Goal: Find contact information: Find contact information

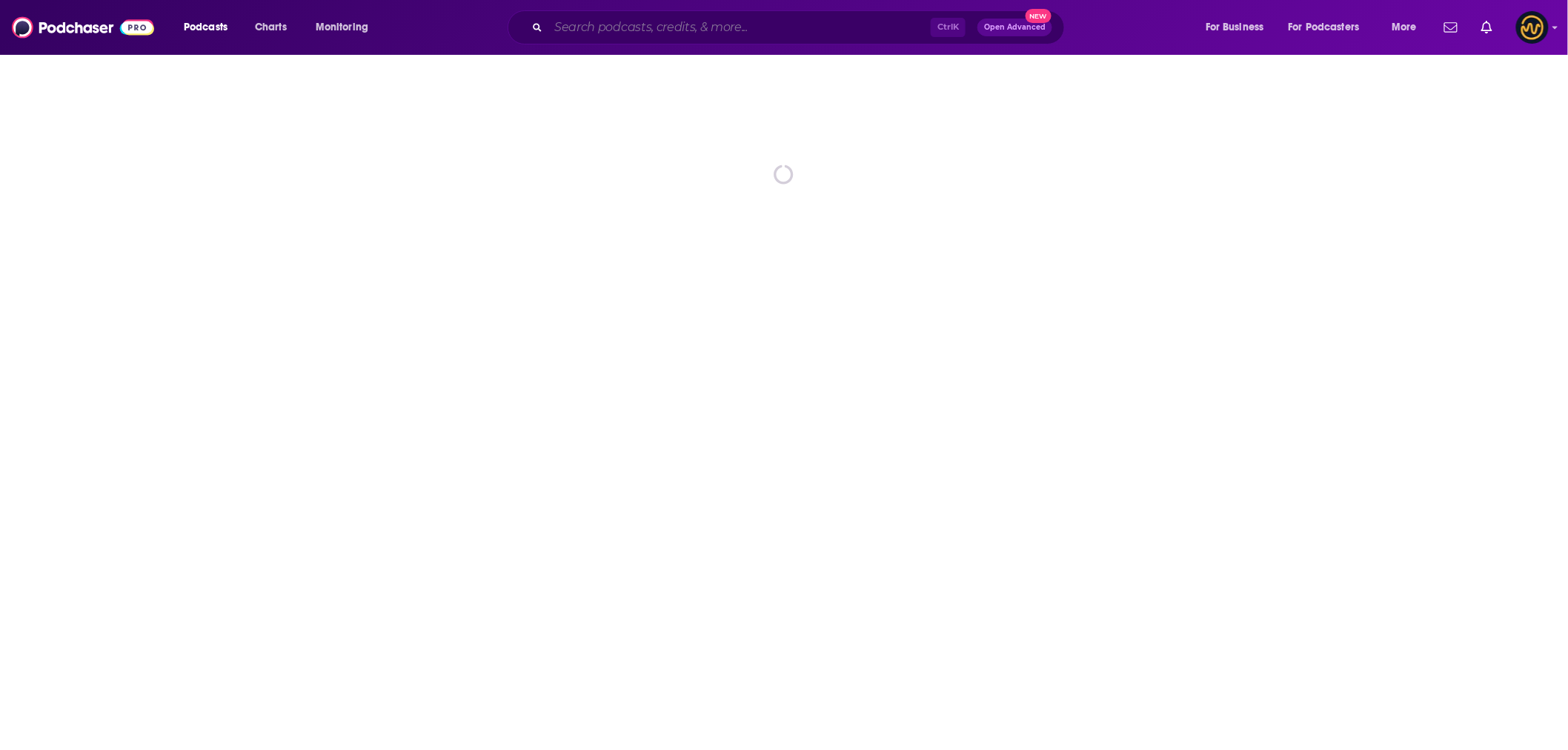
click at [712, 22] on input "Search podcasts, credits, & more..." at bounding box center [740, 27] width 382 height 24
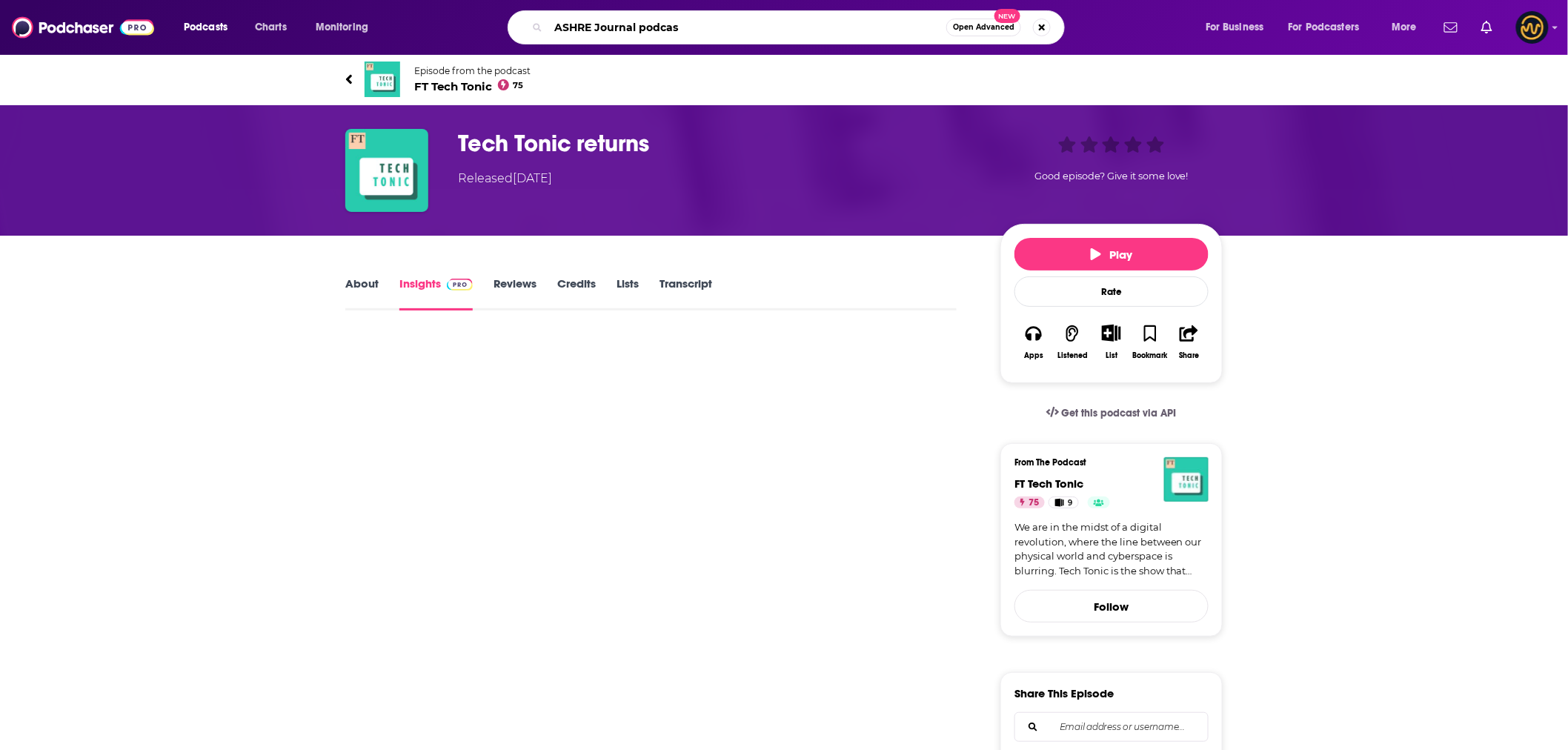
type input "ASHRE Journal podcast"
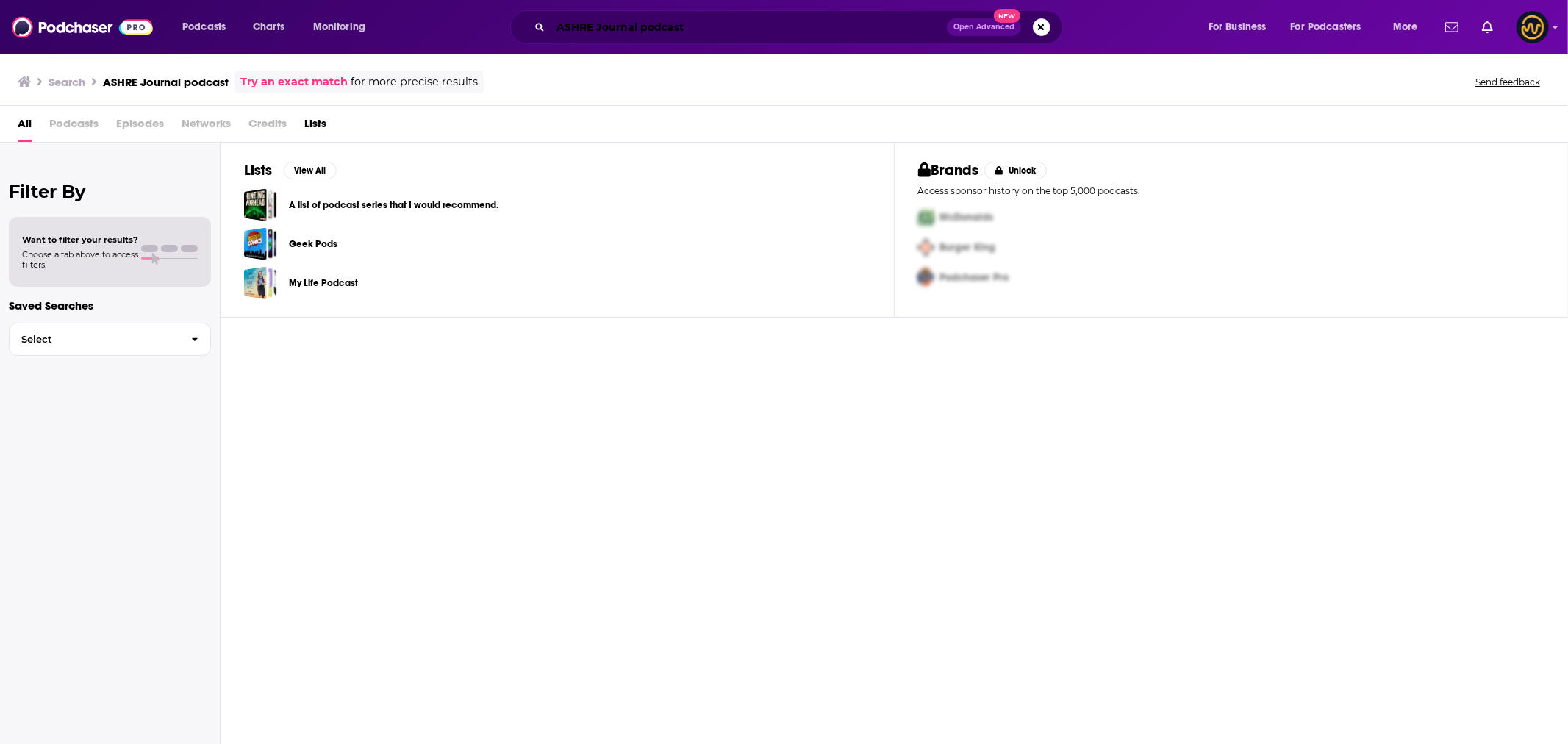
click at [588, 27] on input "ASHRE Journal podcast" at bounding box center [749, 27] width 397 height 24
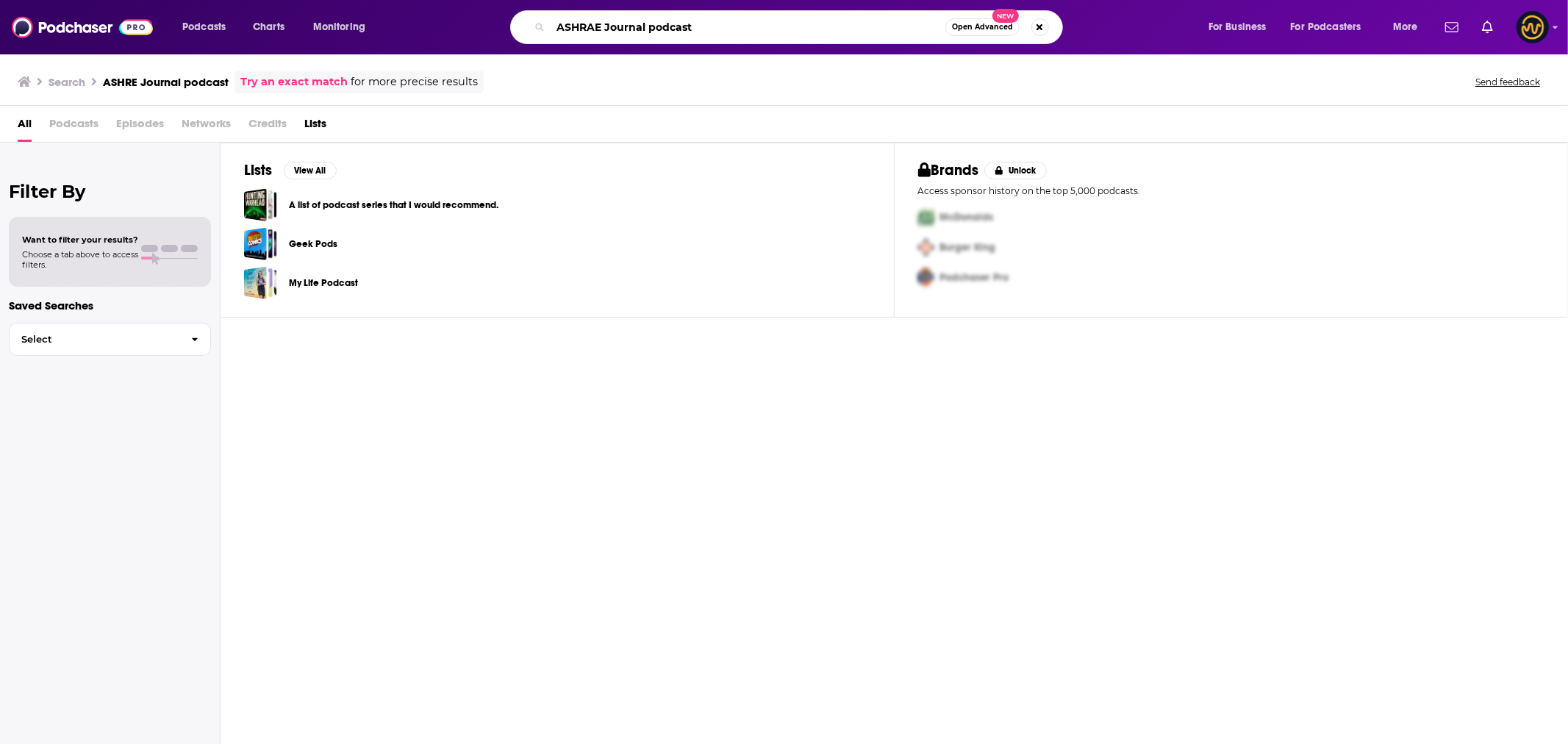
type input "ASHRAE Journal podcast"
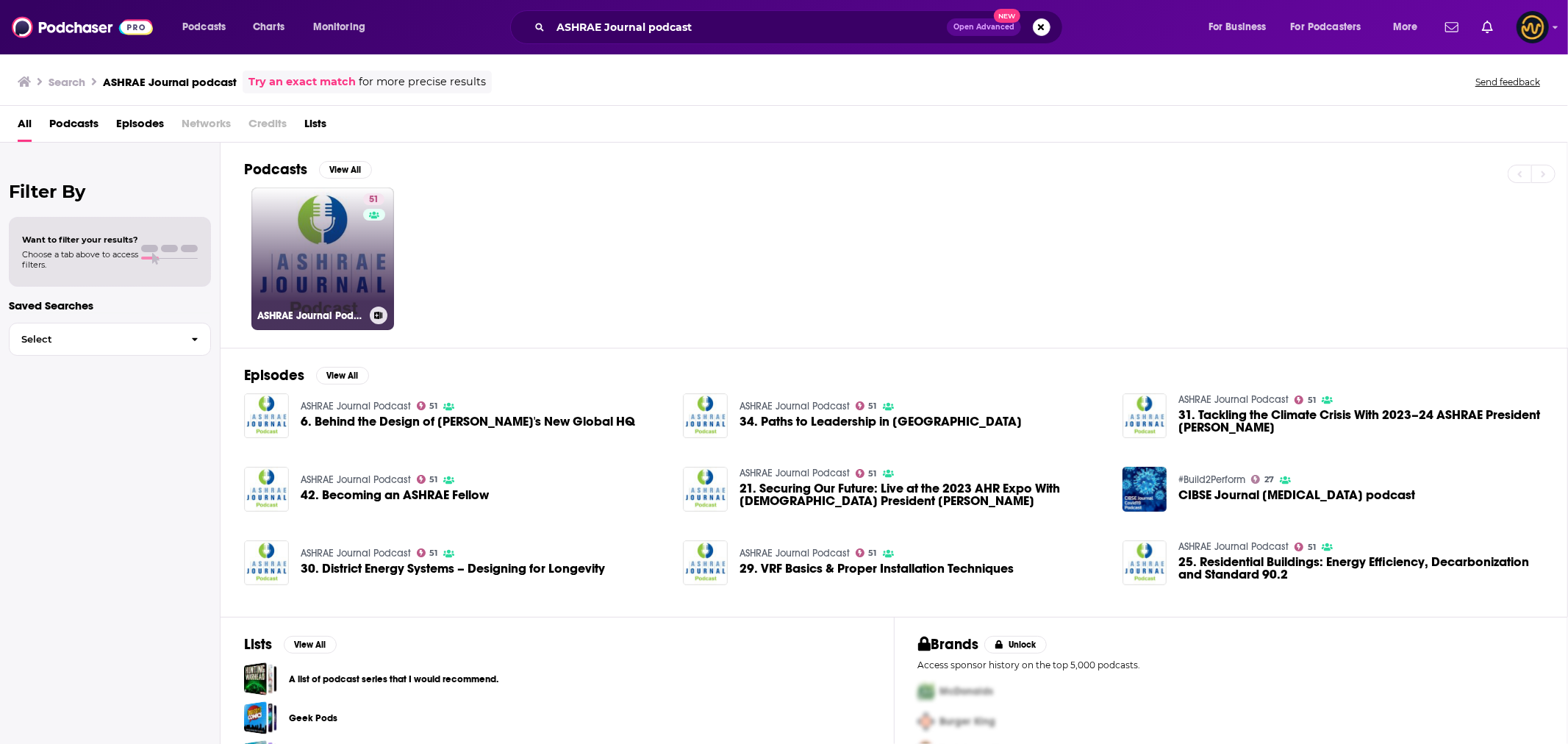
click at [355, 248] on link "51 ASHRAE Journal Podcast" at bounding box center [322, 258] width 142 height 142
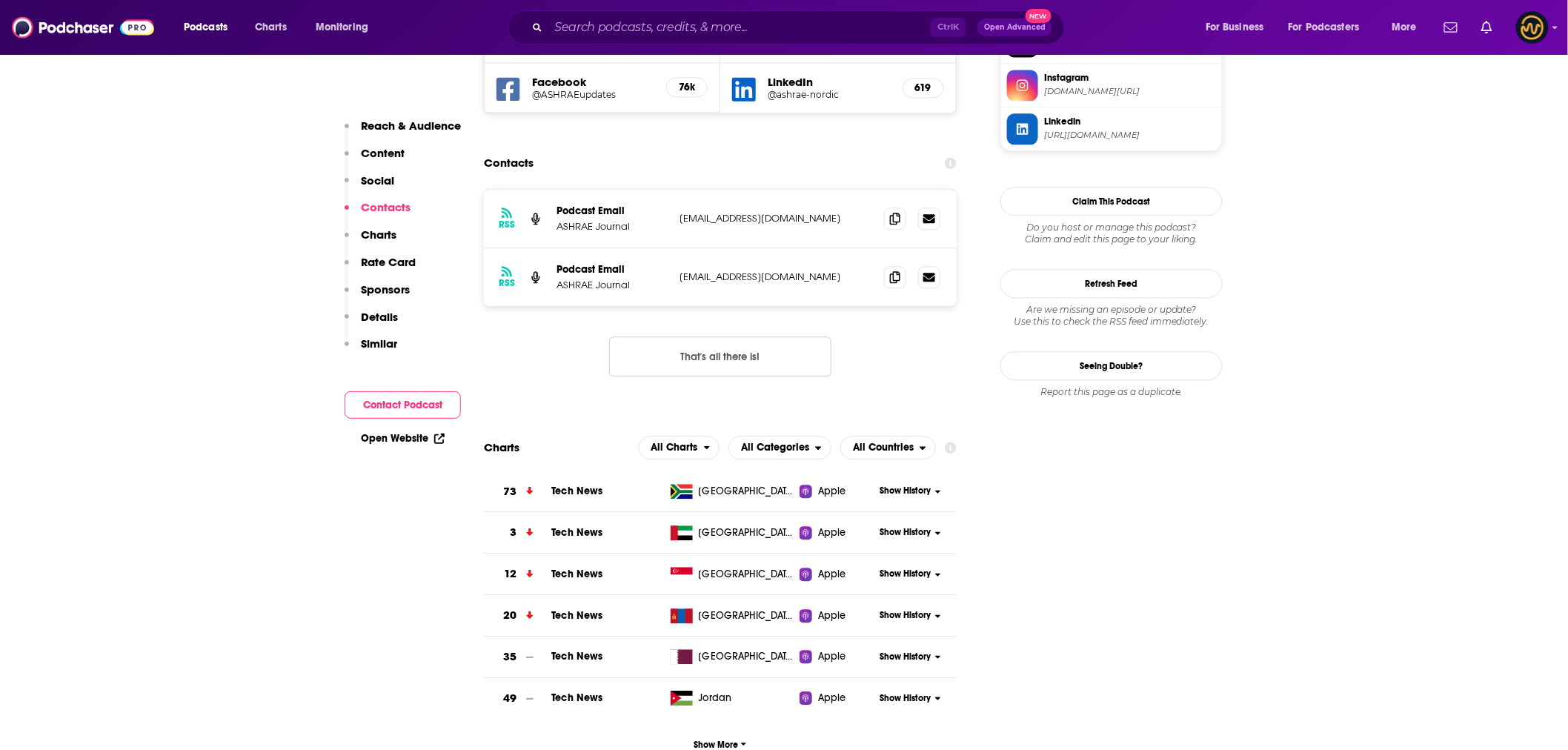
scroll to position [1399, 0]
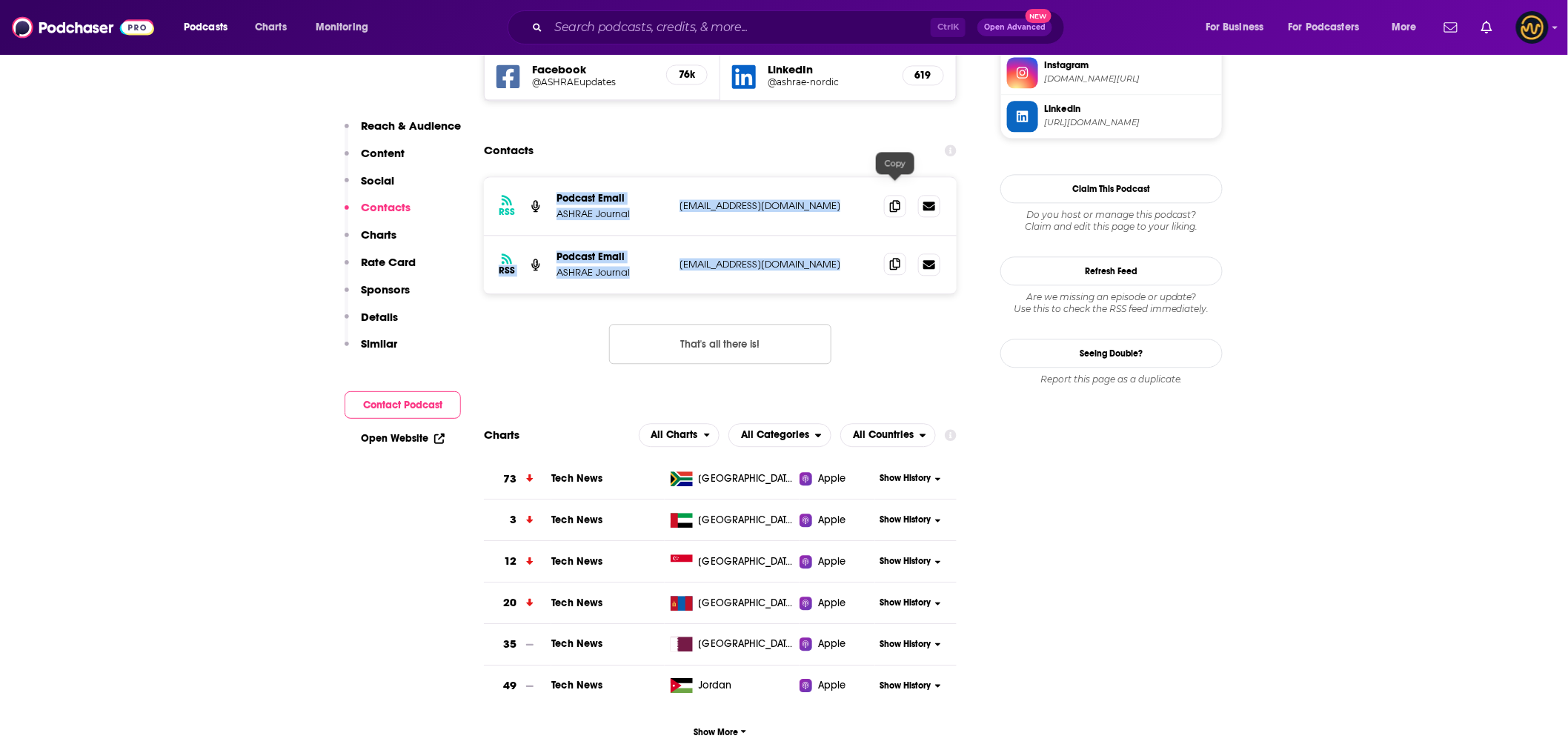
drag, startPoint x: 544, startPoint y: 120, endPoint x: 894, endPoint y: 188, distance: 356.5
click at [894, 188] on div "RSS Podcast Email ASHRAE Journal [EMAIL_ADDRESS][DOMAIN_NAME] [EMAIL_ADDRESS][D…" at bounding box center [719, 235] width 473 height 116
copy div "Podcast Email ASHRAE Journal [EMAIL_ADDRESS][DOMAIN_NAME] [EMAIL_ADDRESS][DOMAI…"
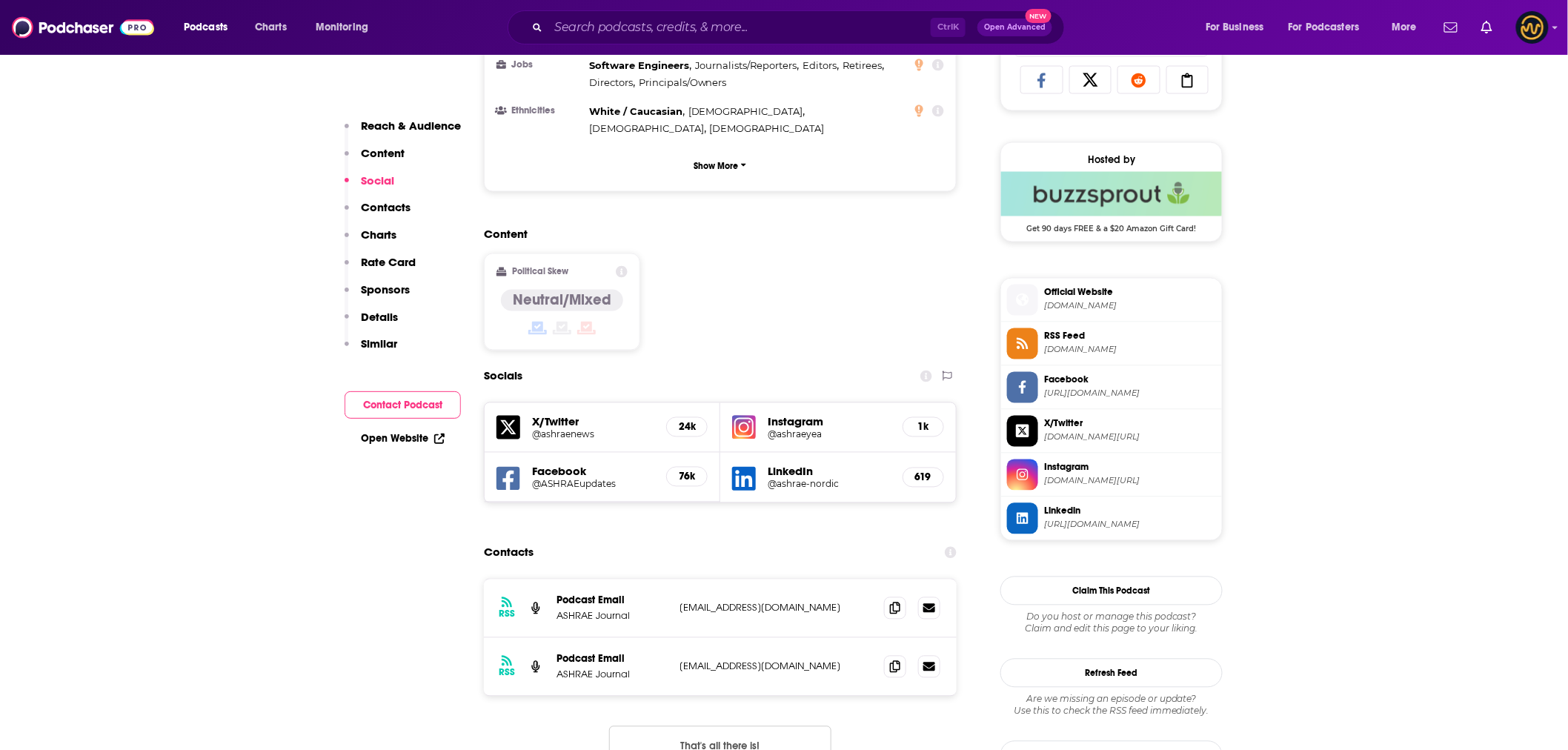
scroll to position [1044, 0]
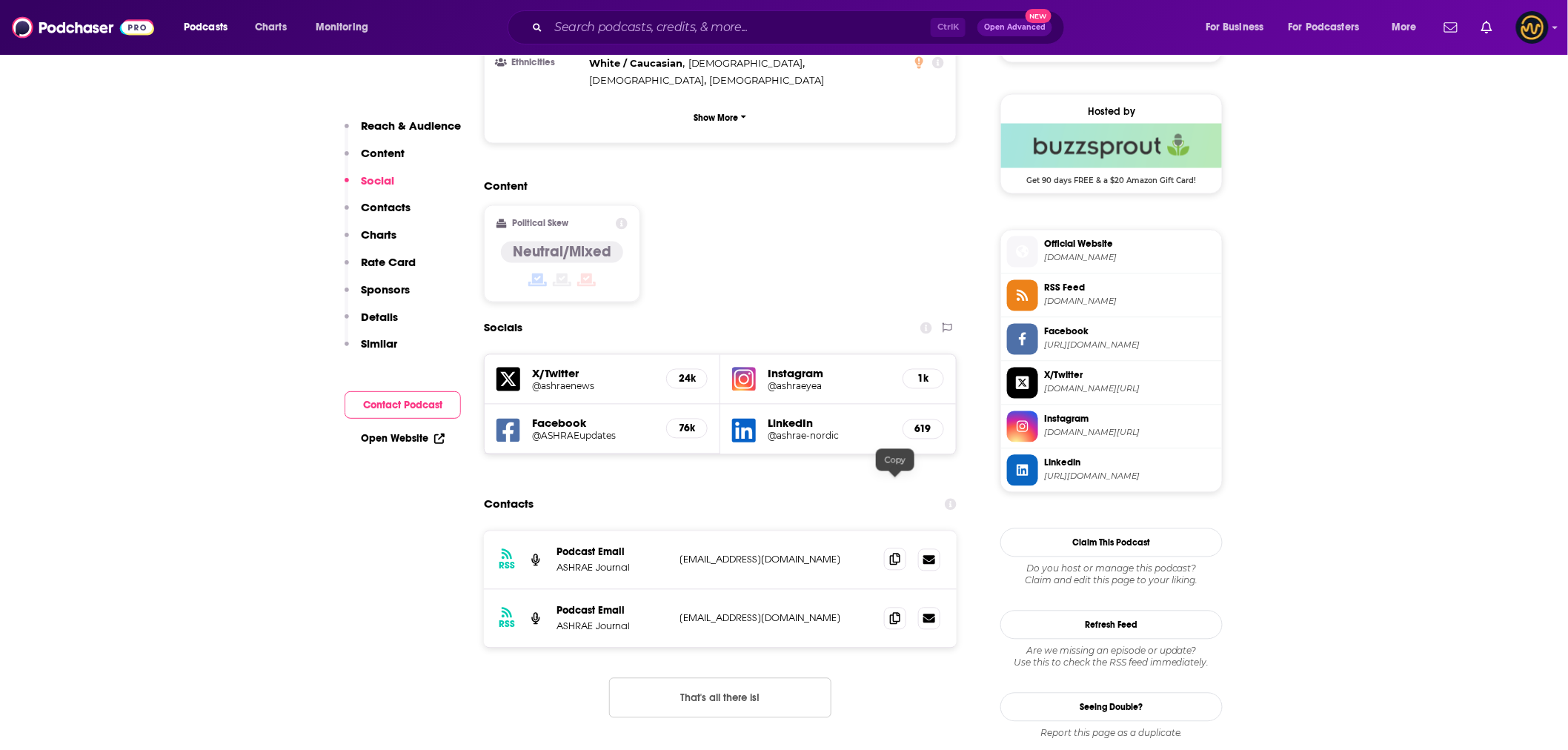
click at [893, 554] on icon at bounding box center [895, 559] width 11 height 11
click at [900, 607] on span at bounding box center [894, 617] width 22 height 22
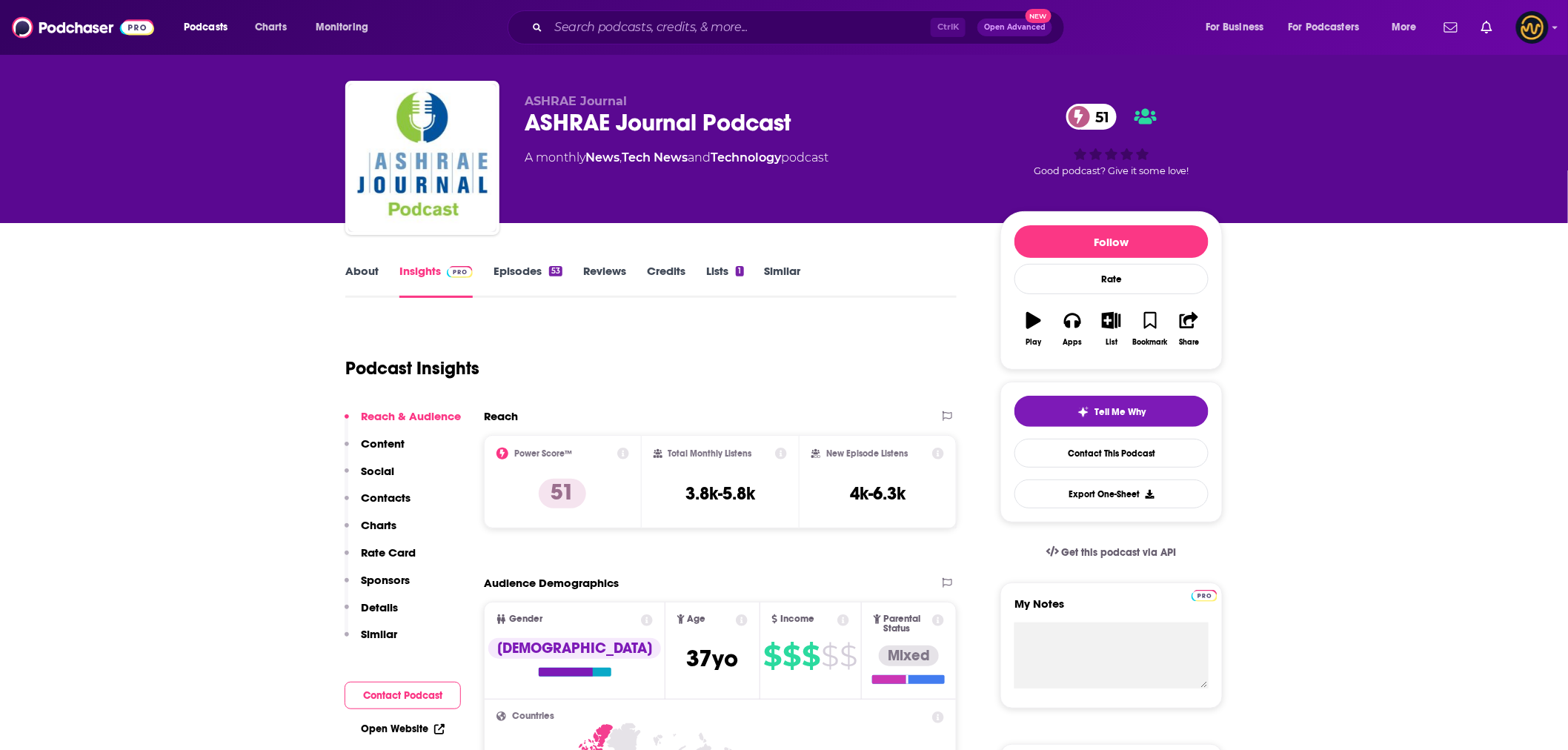
scroll to position [0, 0]
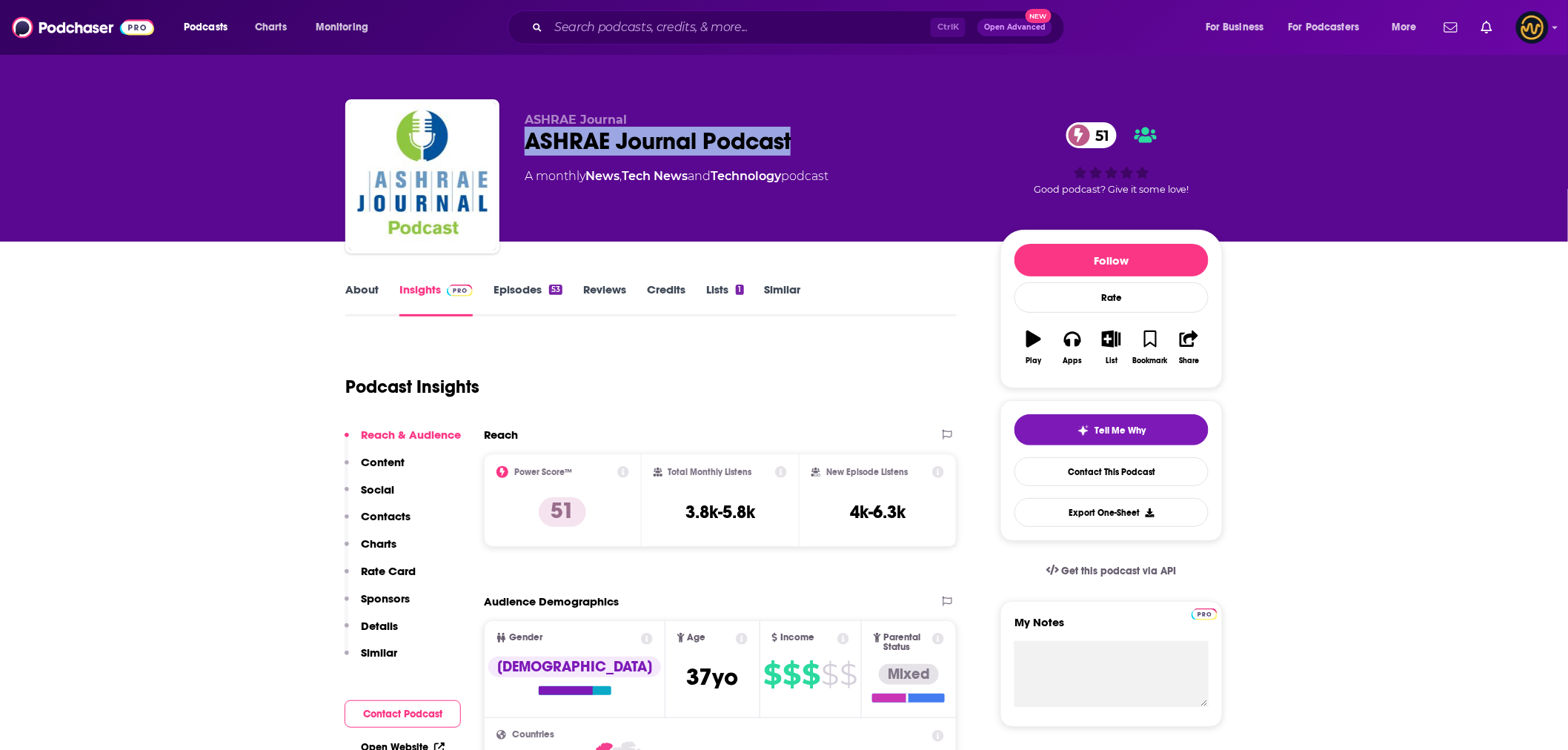
drag, startPoint x: 527, startPoint y: 142, endPoint x: 806, endPoint y: 147, distance: 279.0
click at [806, 147] on div "ASHRAE Journal Podcast 51" at bounding box center [750, 141] width 452 height 29
copy h2 "ASHRAE Journal Podcast"
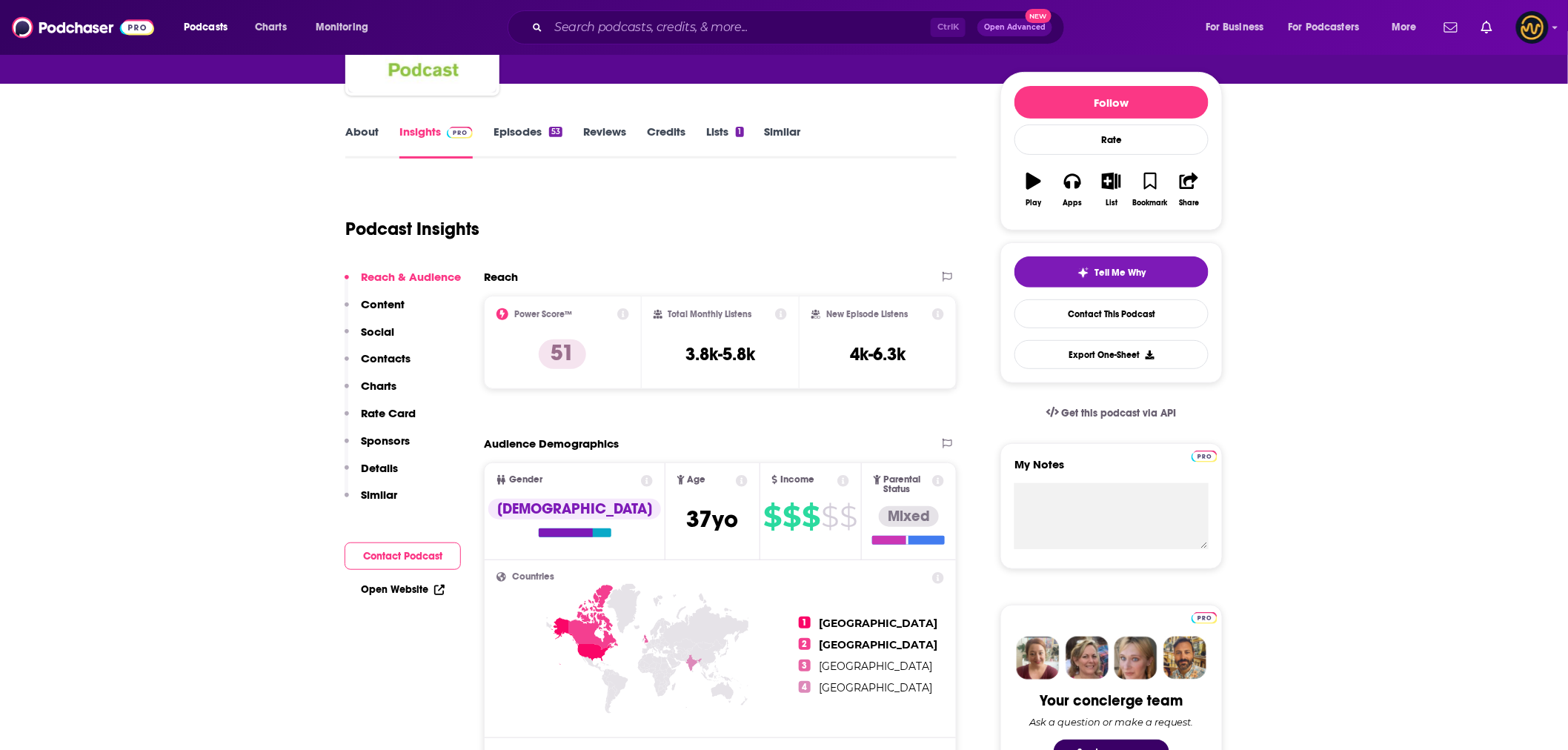
scroll to position [165, 0]
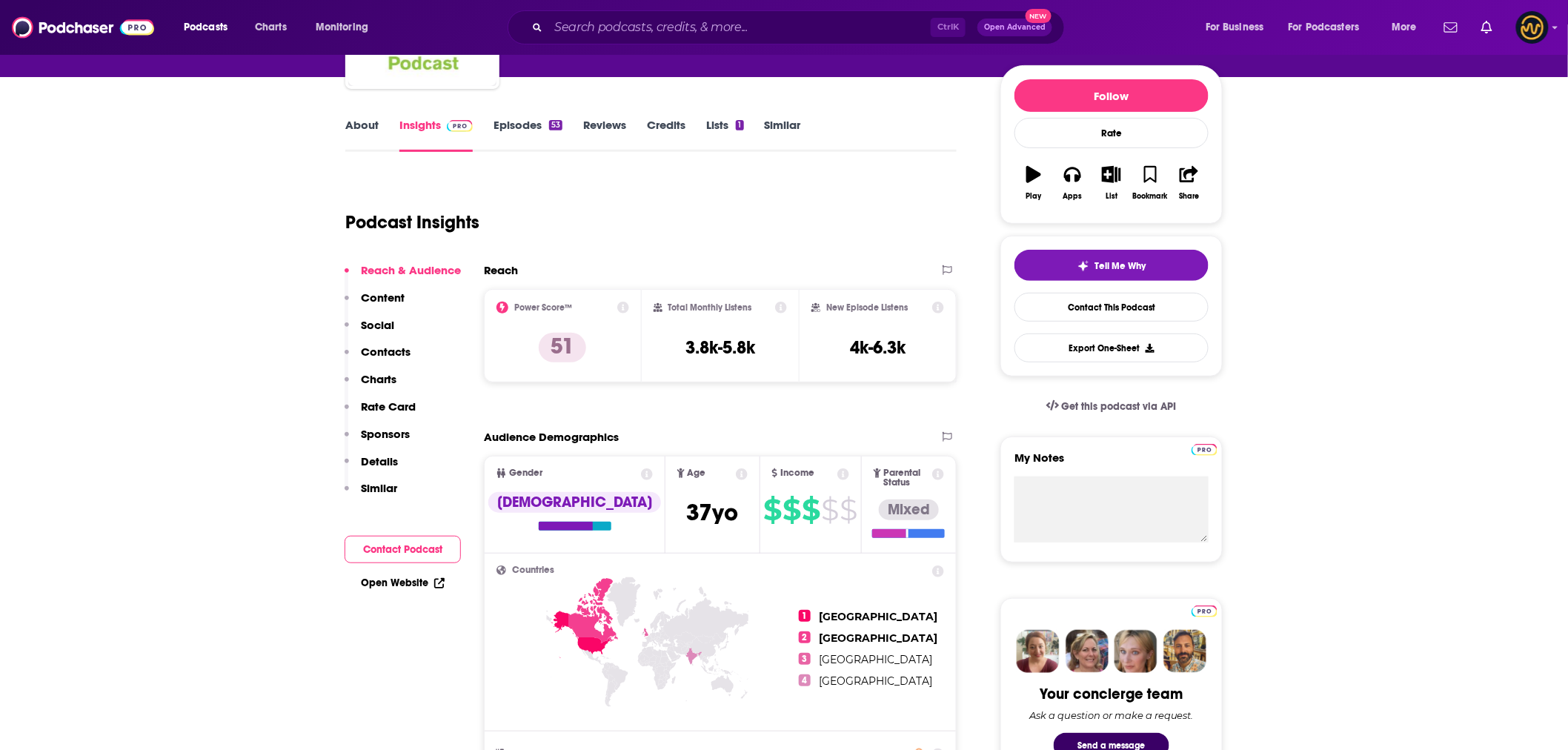
click at [369, 121] on link "About" at bounding box center [362, 135] width 33 height 34
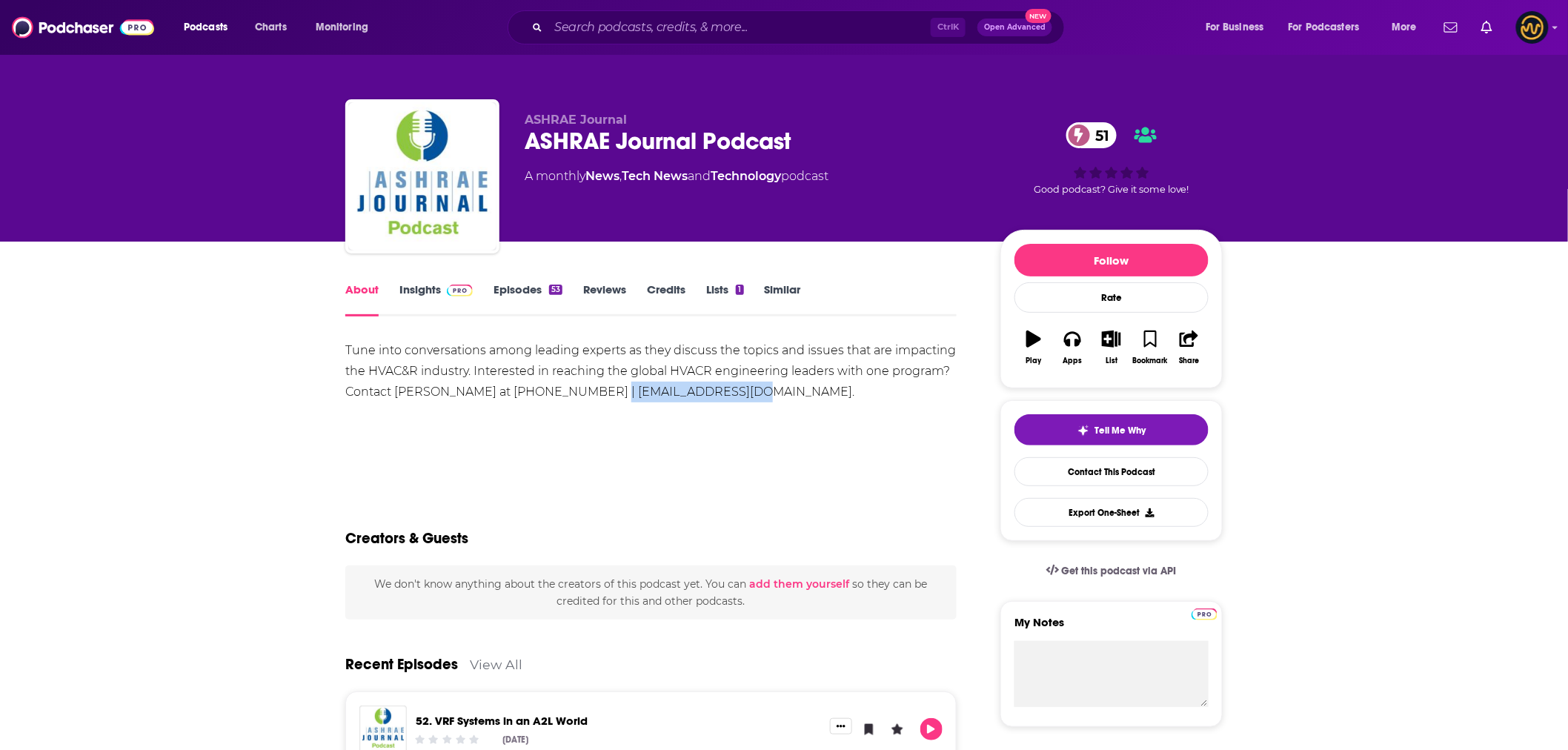
drag, startPoint x: 578, startPoint y: 390, endPoint x: 709, endPoint y: 394, distance: 131.1
click at [709, 394] on div "Tune into conversations among leading experts as they discuss the topics and is…" at bounding box center [651, 371] width 611 height 62
copy div "[EMAIL_ADDRESS][DOMAIN_NAME]."
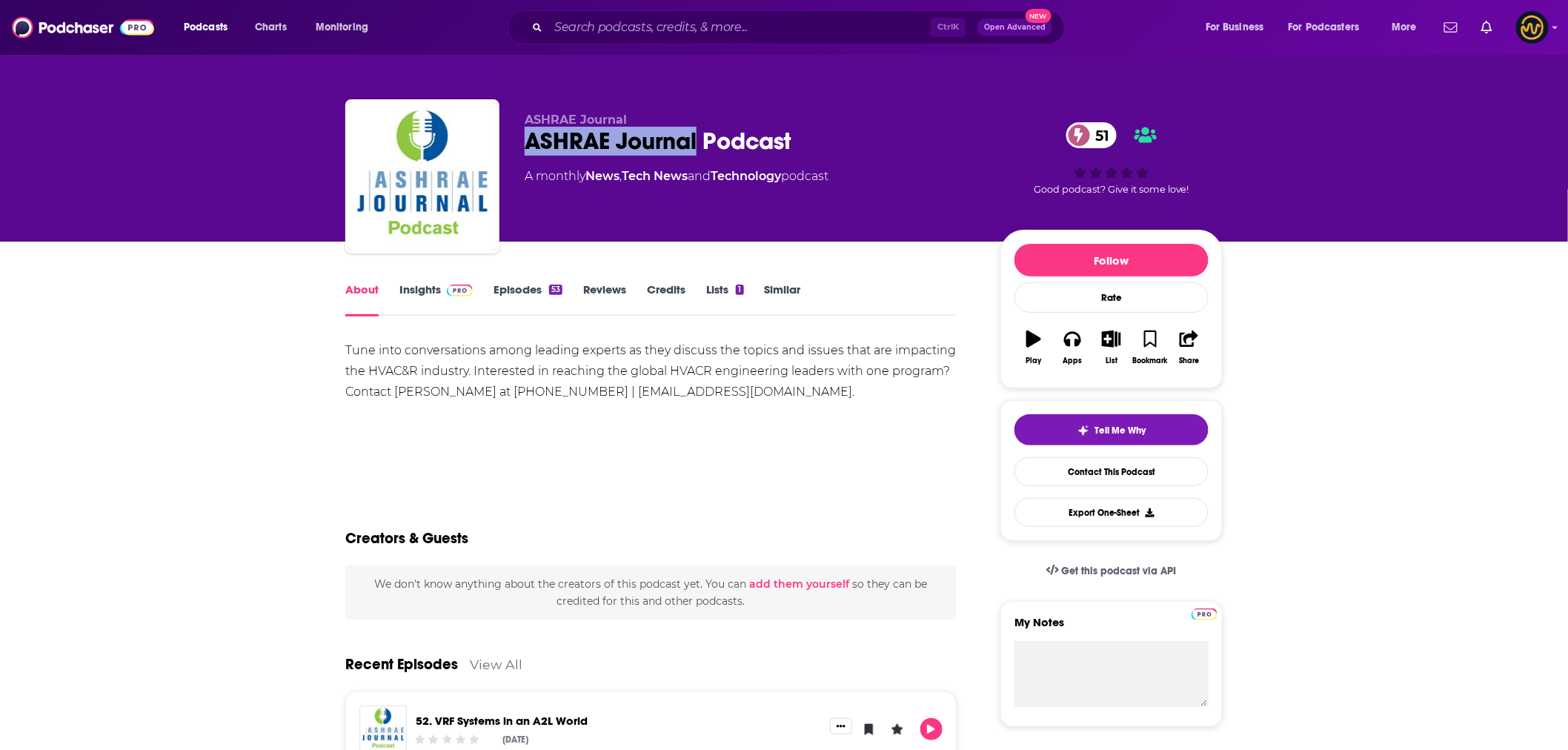
drag, startPoint x: 528, startPoint y: 145, endPoint x: 697, endPoint y: 144, distance: 169.0
click at [697, 144] on div "ASHRAE Journal Podcast 51" at bounding box center [750, 141] width 452 height 29
copy h1 "ASHRAE Journal"
